Goal: Check status: Check status

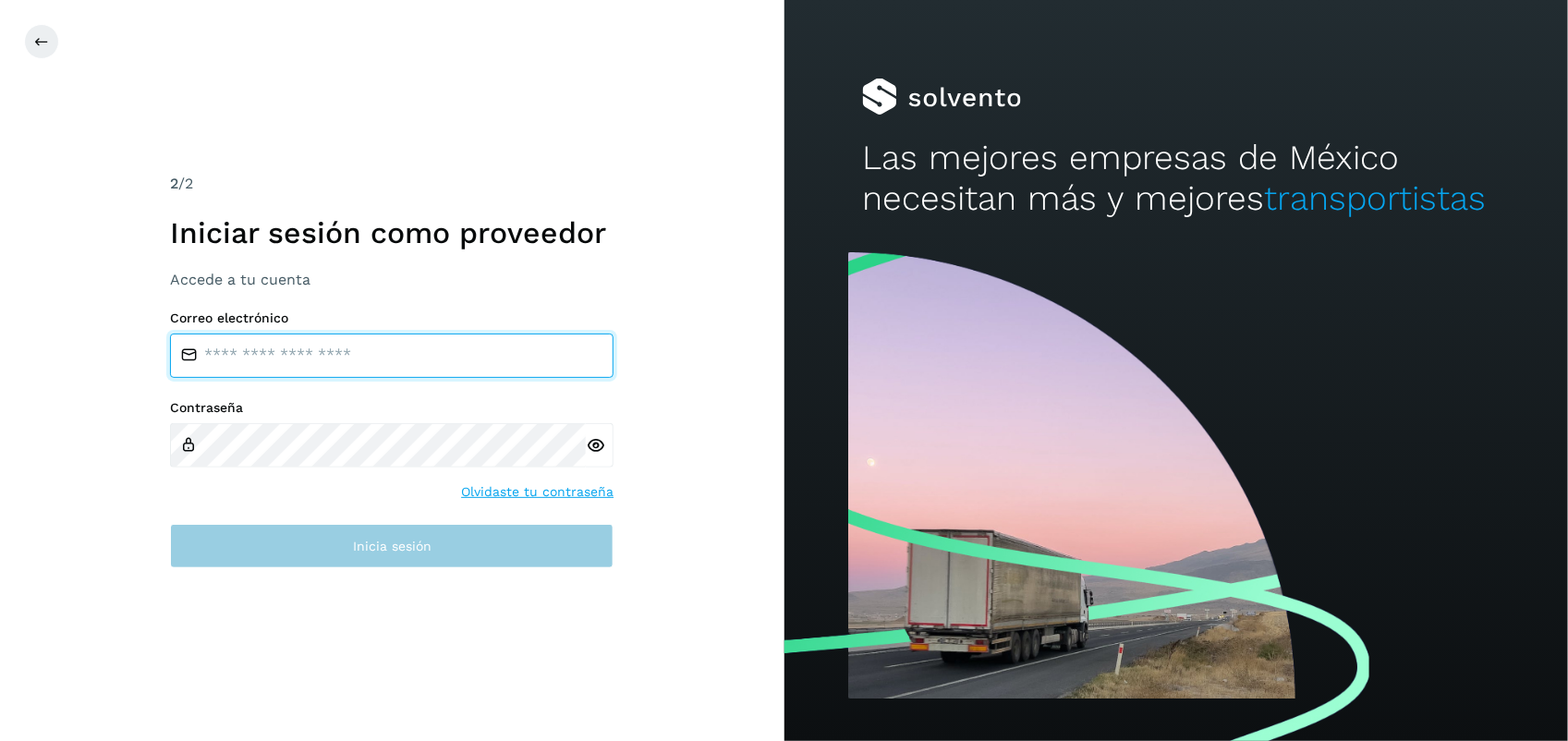
type input "**********"
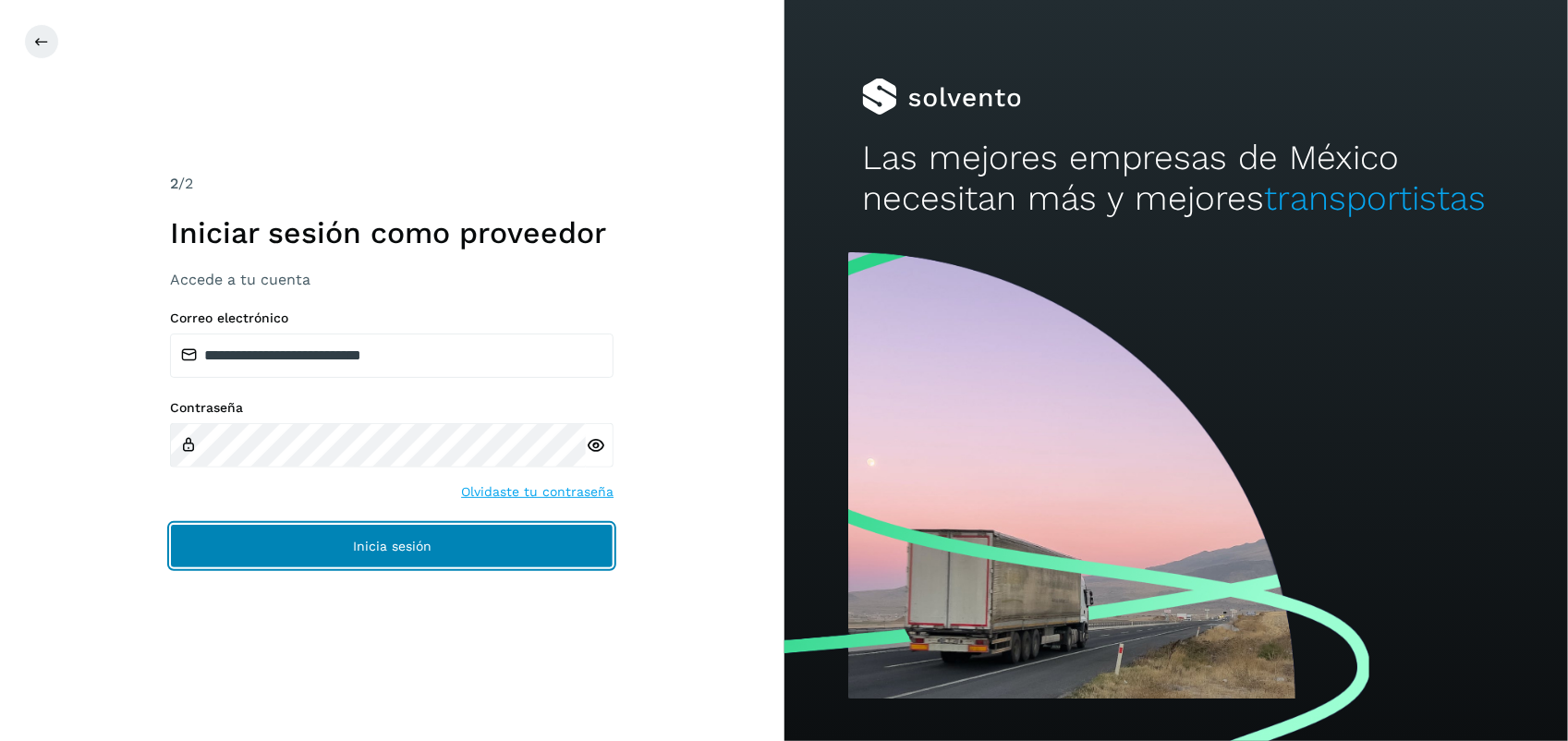
click at [415, 542] on span "Inicia sesión" at bounding box center [392, 545] width 79 height 13
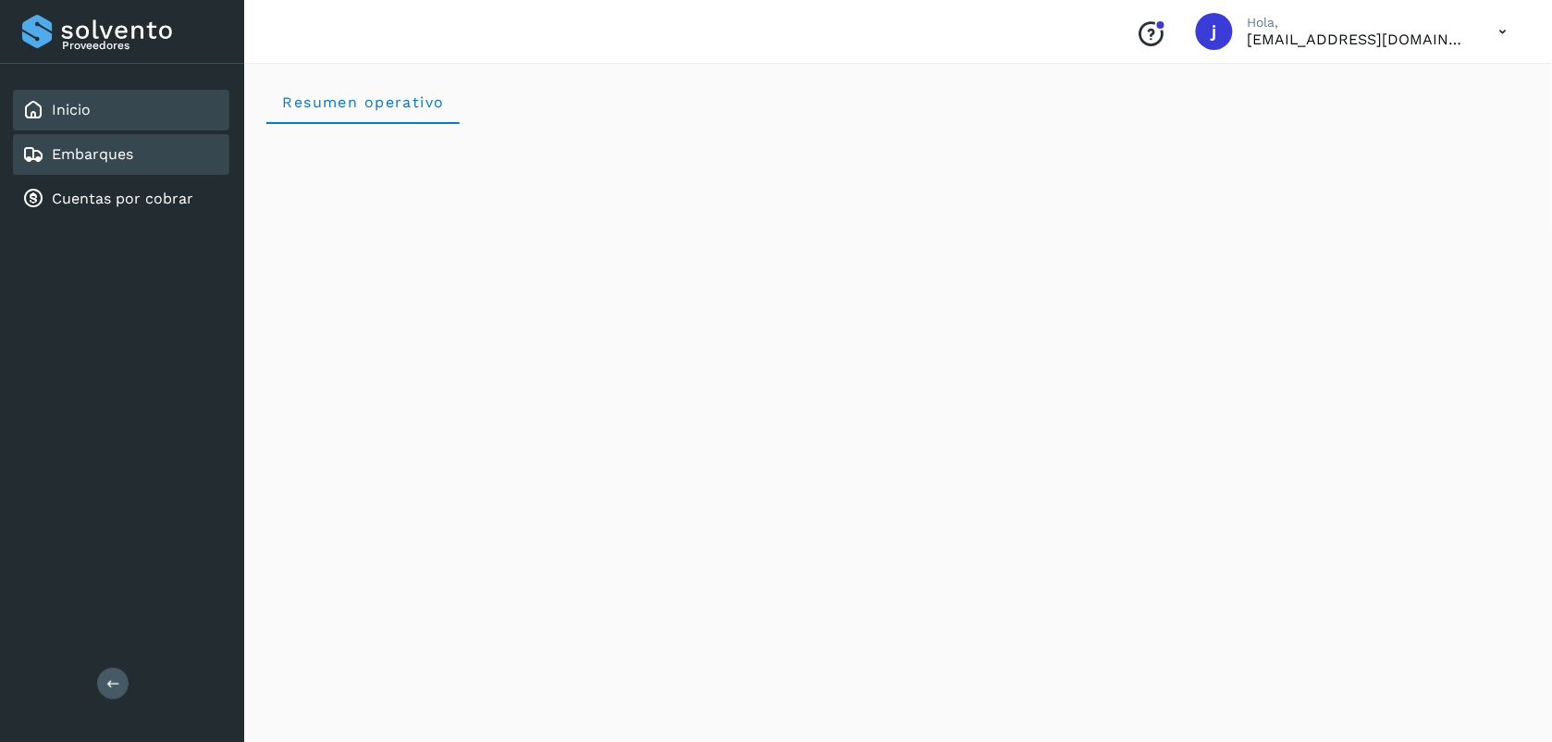
click at [114, 155] on link "Embarques" at bounding box center [92, 154] width 81 height 18
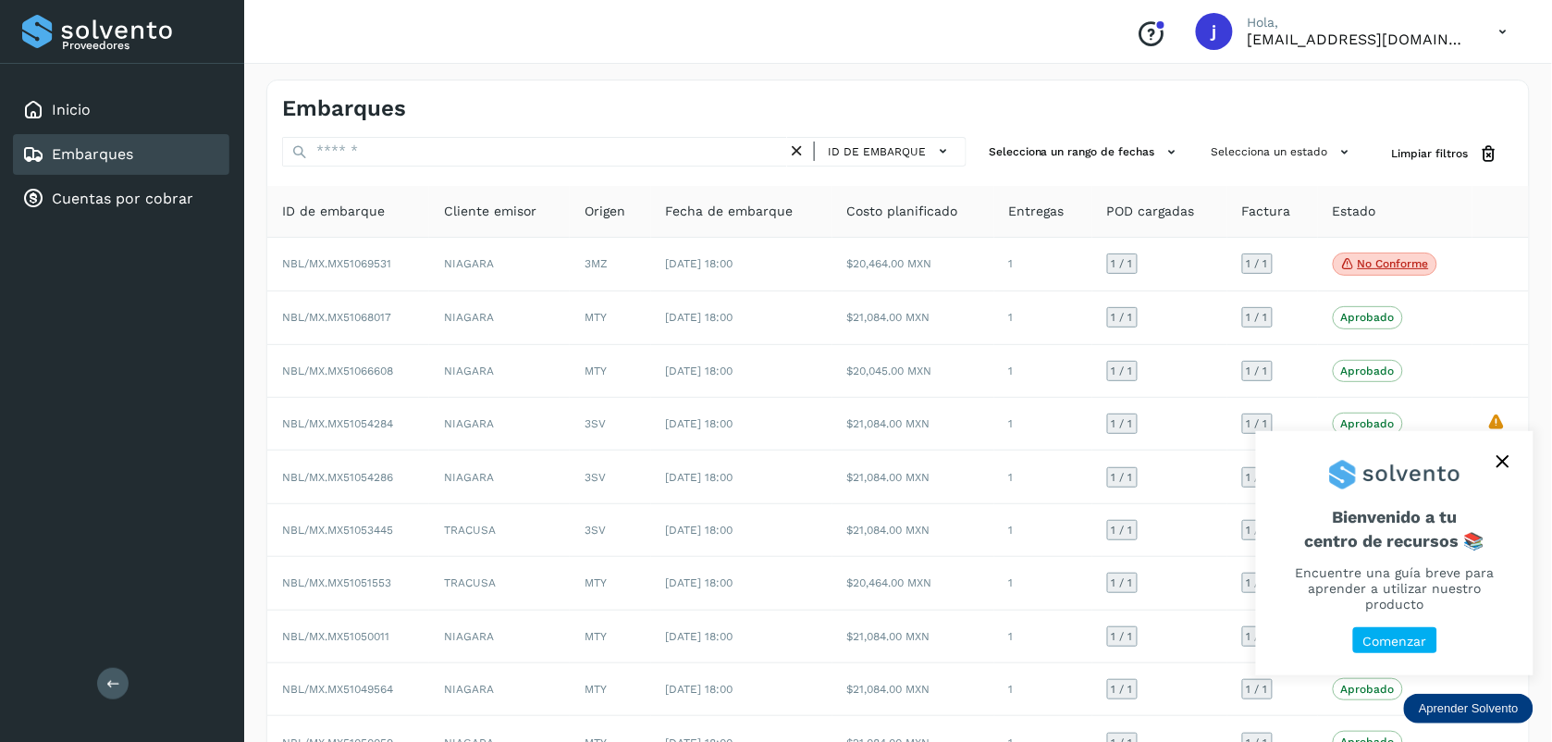
click at [1500, 468] on icon "close," at bounding box center [1503, 461] width 13 height 13
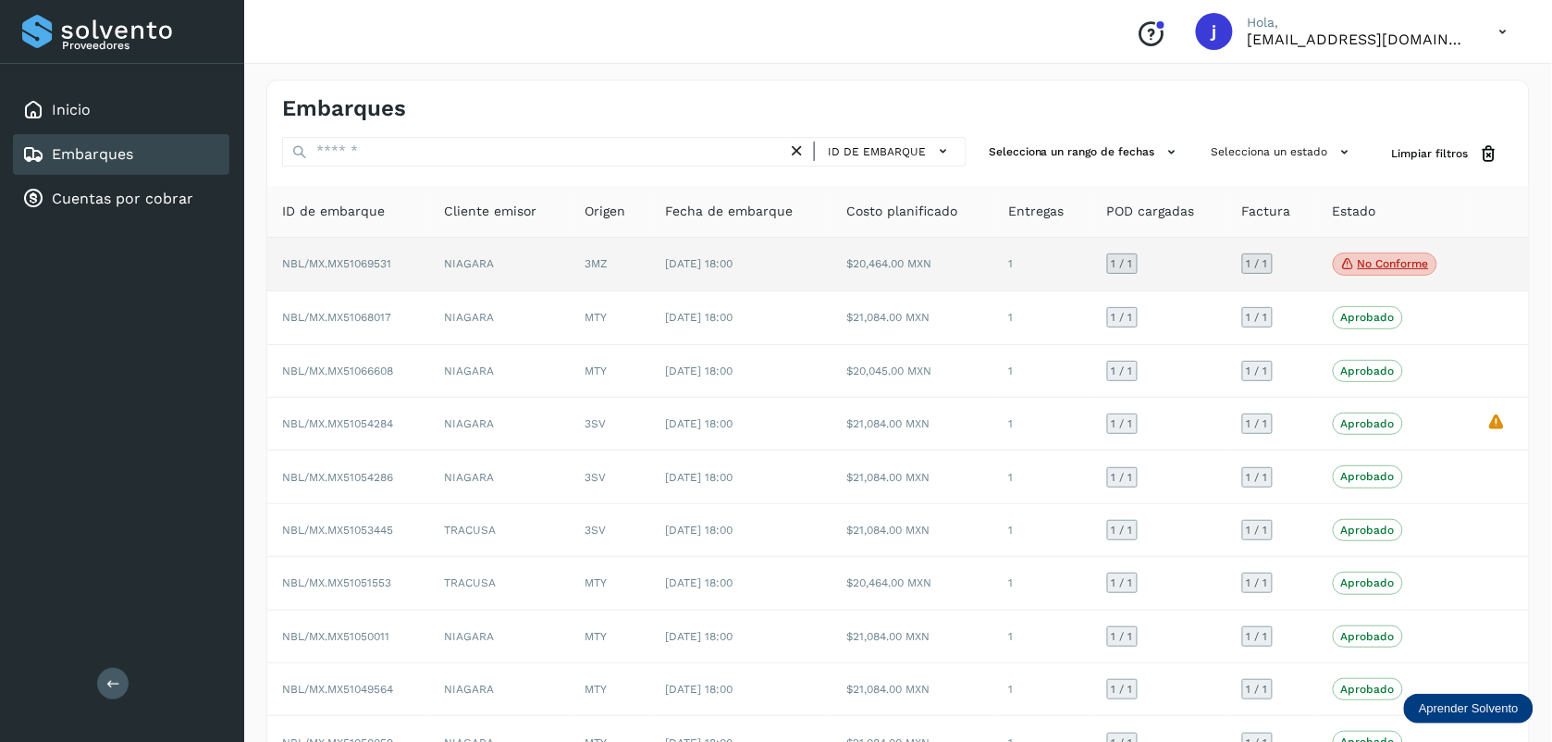
click at [1343, 265] on icon at bounding box center [1348, 263] width 15 height 17
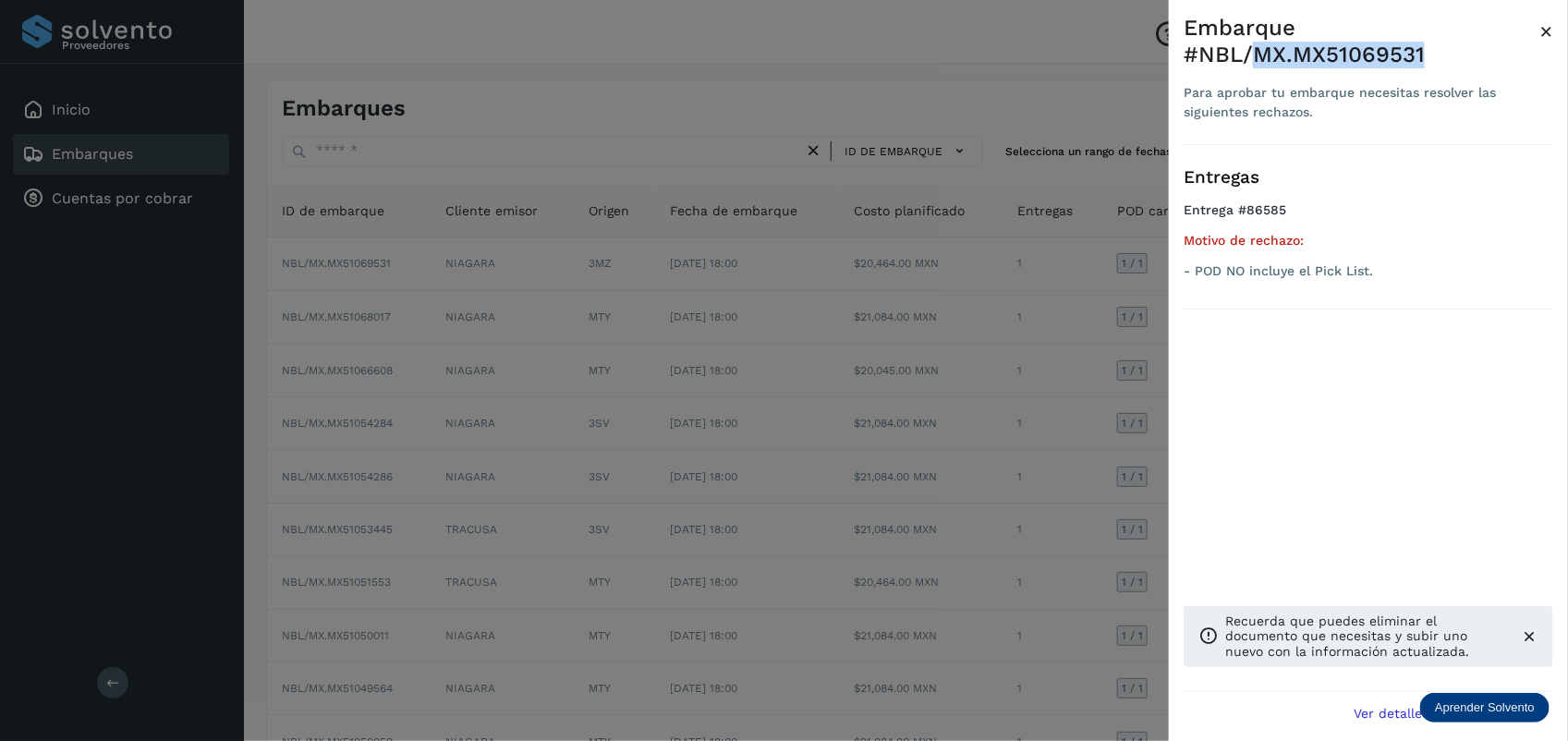
drag, startPoint x: 1433, startPoint y: 58, endPoint x: 1253, endPoint y: 56, distance: 180.0
click at [1253, 56] on div "Embarque #NBL/MX.MX51069531" at bounding box center [1361, 42] width 356 height 54
copy div "MX.MX51069531"
drag, startPoint x: 1392, startPoint y: 269, endPoint x: 1187, endPoint y: 271, distance: 205.0
click at [1187, 271] on p "- POD NO incluye el Pick List." at bounding box center [1368, 272] width 370 height 16
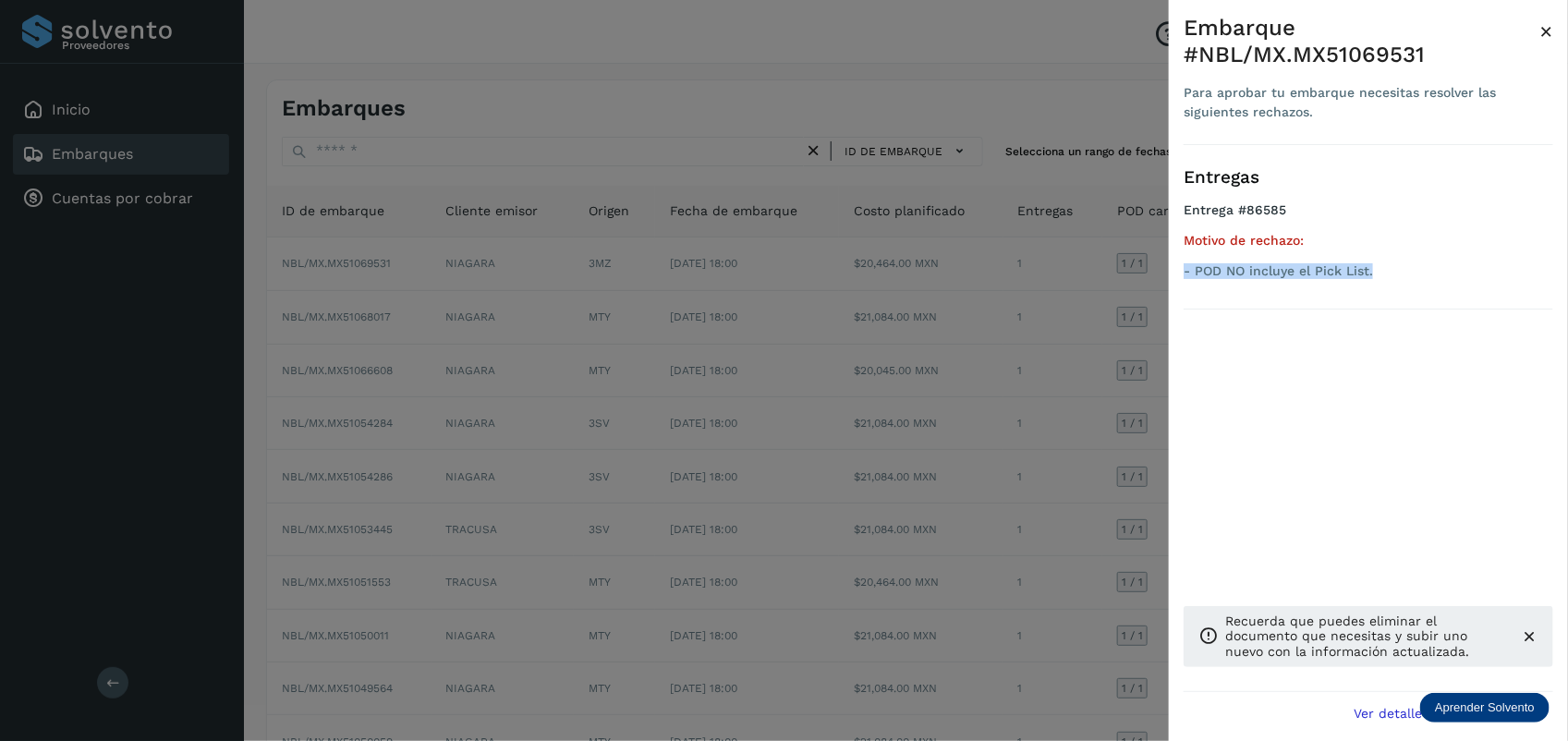
copy p "- POD NO incluye el Pick List."
click at [1225, 388] on div "Entregas Entrega #86585 Motivo de rechazo: - POD NO incluye el Pick List. Recue…" at bounding box center [1368, 418] width 370 height 547
click at [1543, 34] on span "×" at bounding box center [1546, 32] width 14 height 26
